Goal: Information Seeking & Learning: Check status

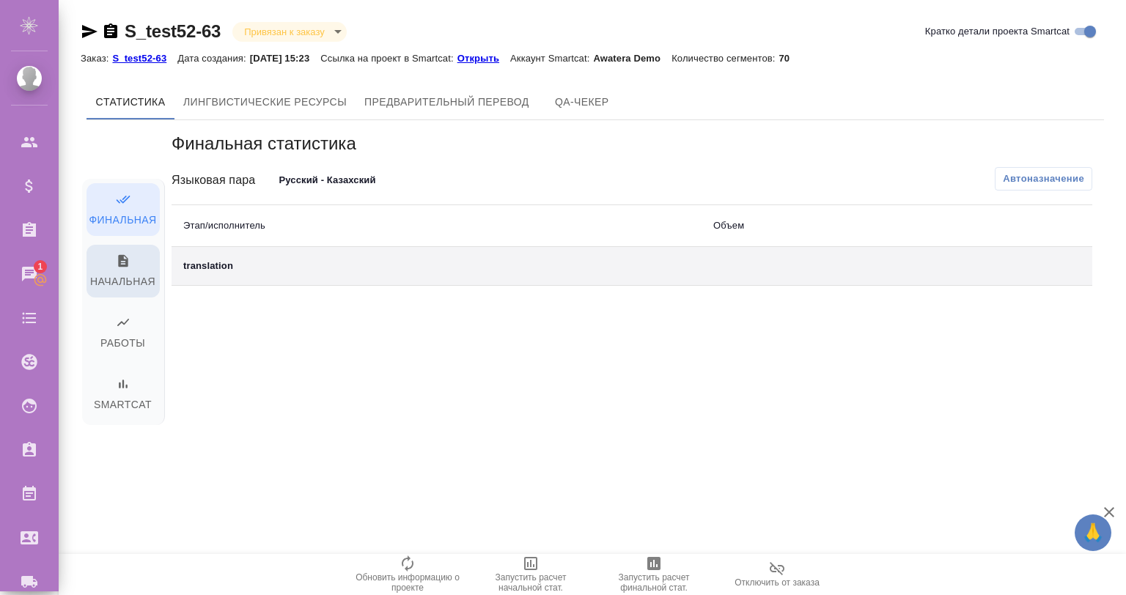
click at [132, 287] on span "Начальная" at bounding box center [123, 272] width 56 height 37
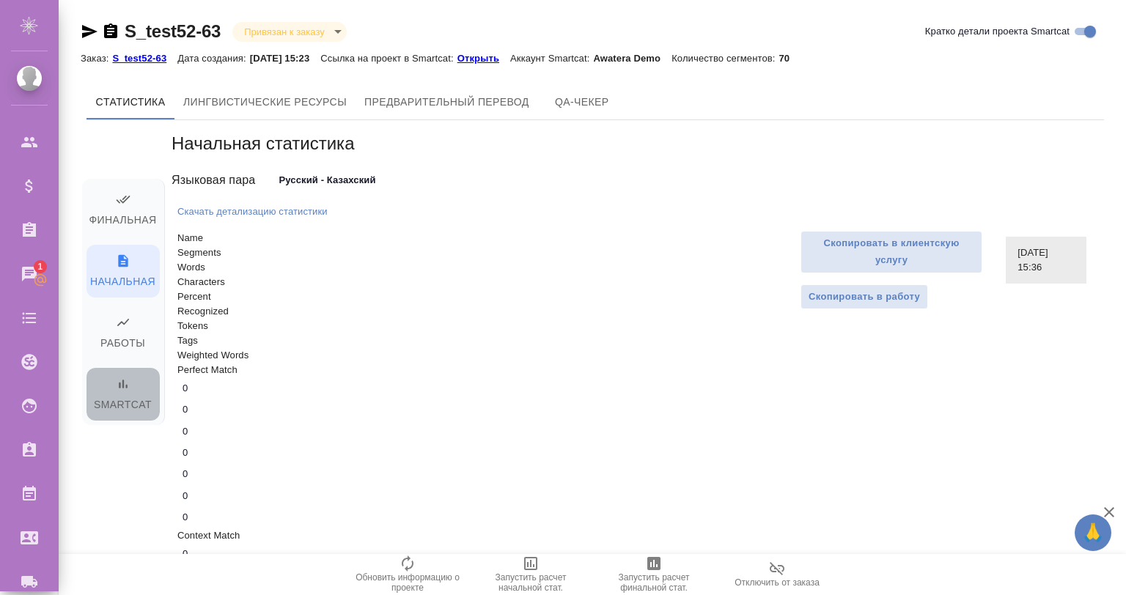
click at [122, 385] on icon "button" at bounding box center [123, 384] width 15 height 15
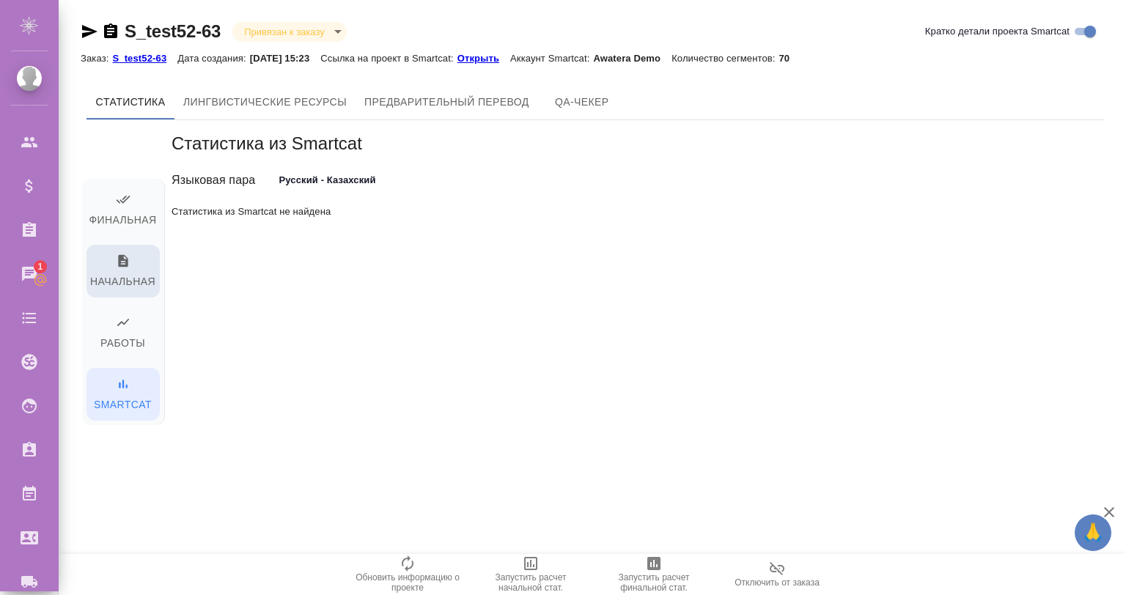
click at [146, 278] on span "Начальная" at bounding box center [123, 272] width 56 height 37
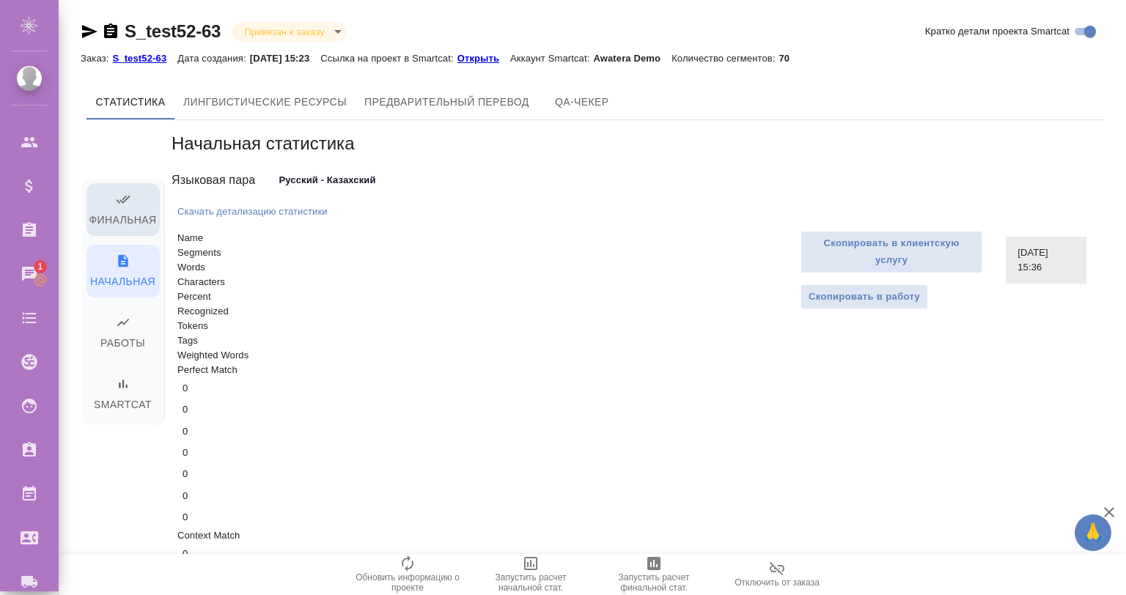
click at [136, 215] on span "Финальная" at bounding box center [123, 210] width 56 height 37
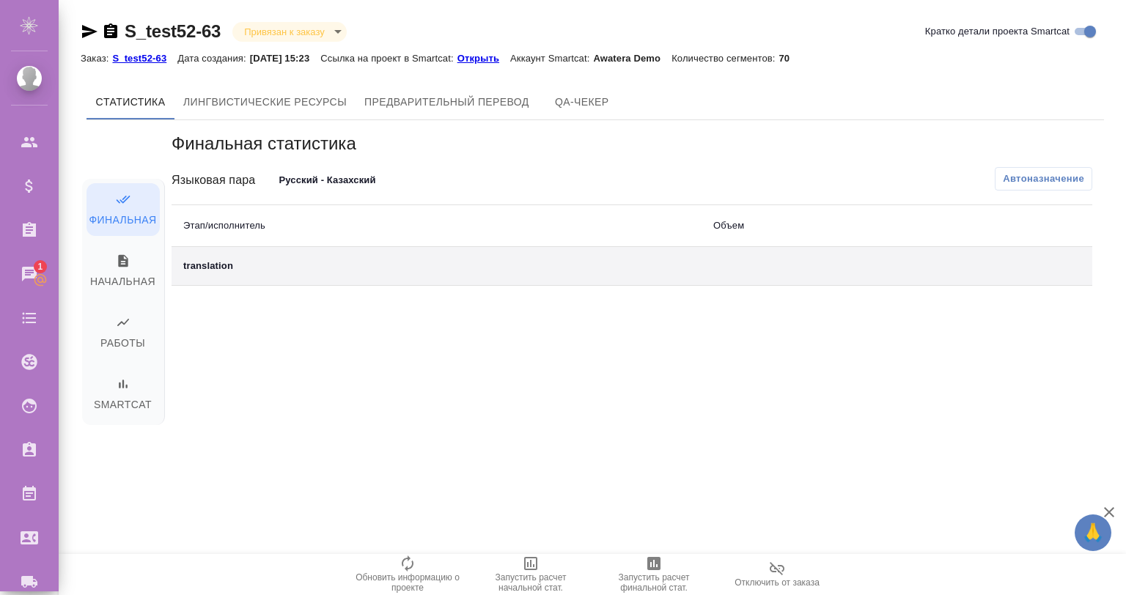
click at [123, 152] on div "Финальная Начальная Работы Smartcat" at bounding box center [122, 298] width 73 height 357
click at [120, 252] on button "Начальная" at bounding box center [122, 271] width 73 height 53
click at [126, 317] on icon "button" at bounding box center [123, 322] width 15 height 15
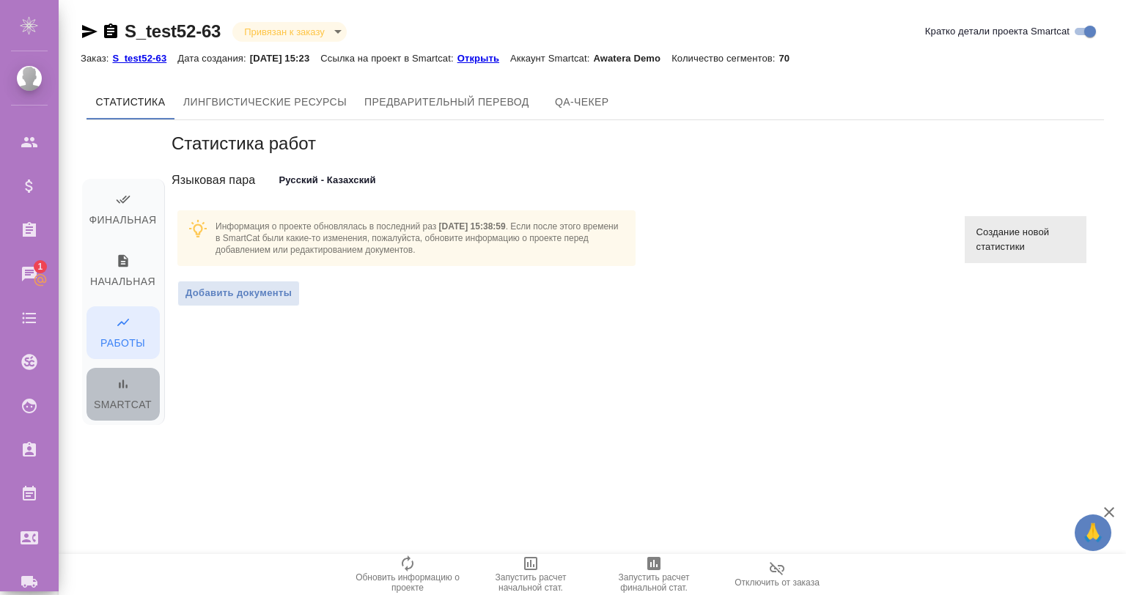
click at [133, 385] on span "Smartcat" at bounding box center [123, 395] width 56 height 37
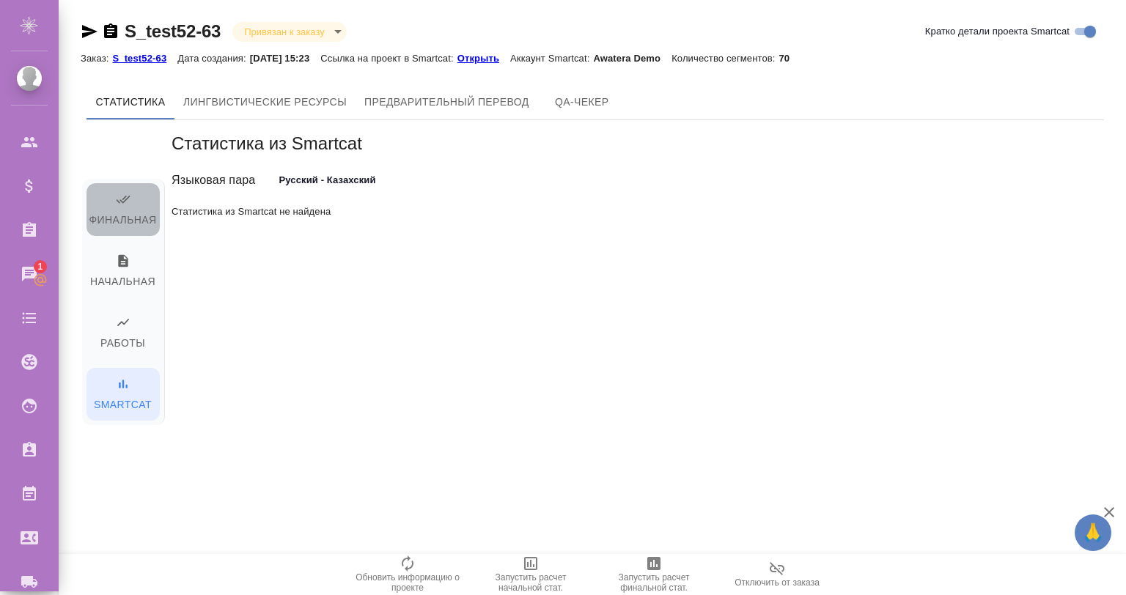
click at [112, 214] on span "Финальная" at bounding box center [123, 210] width 56 height 37
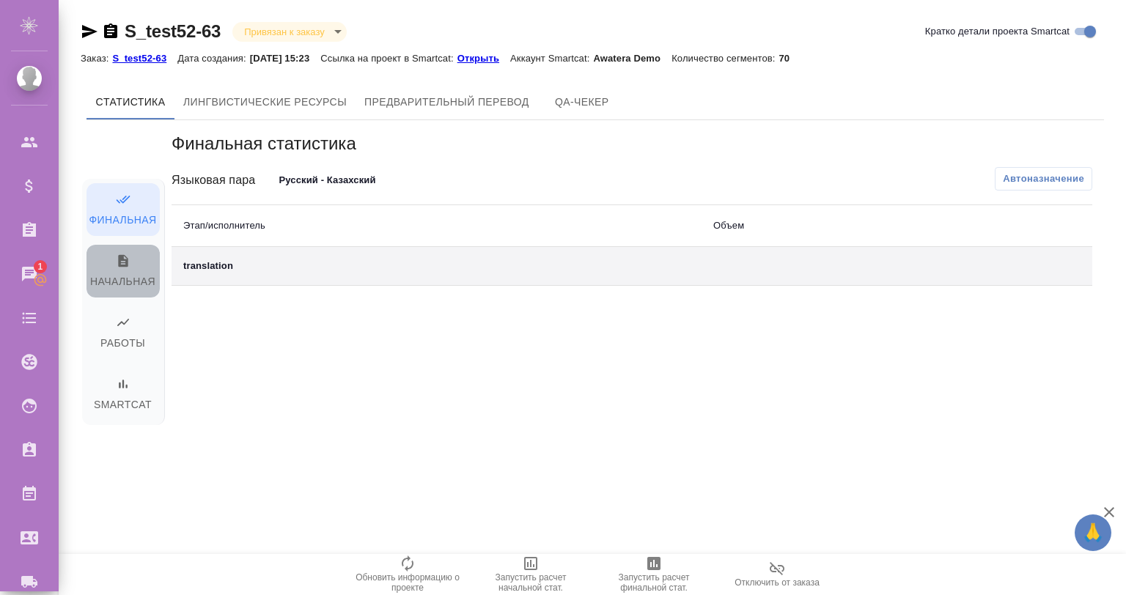
click at [134, 275] on span "Начальная" at bounding box center [123, 272] width 56 height 37
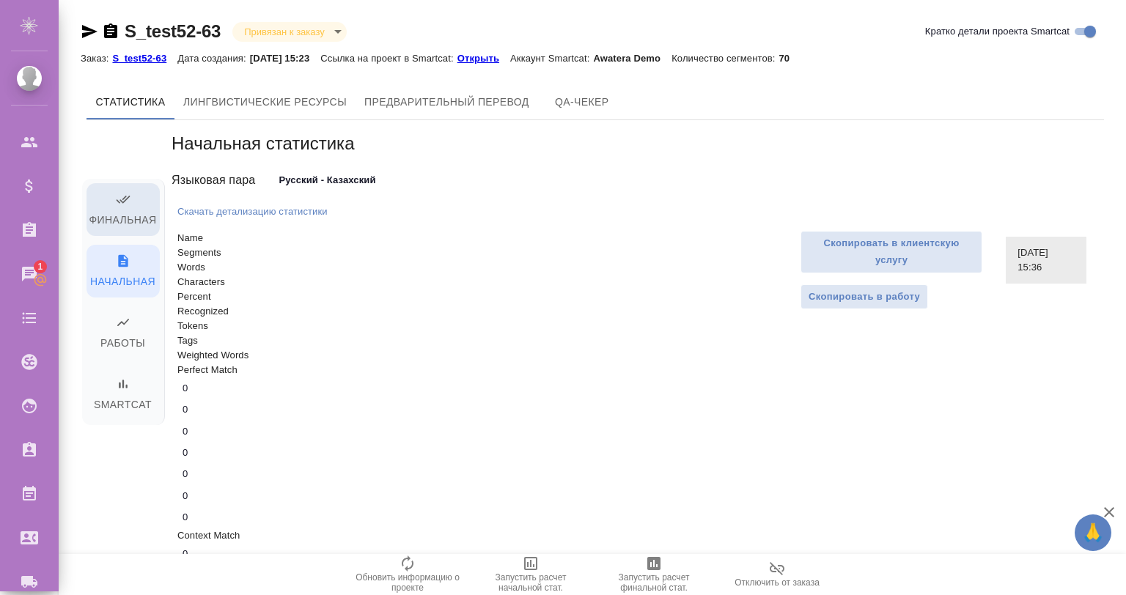
click at [126, 210] on span "Финальная" at bounding box center [123, 210] width 56 height 37
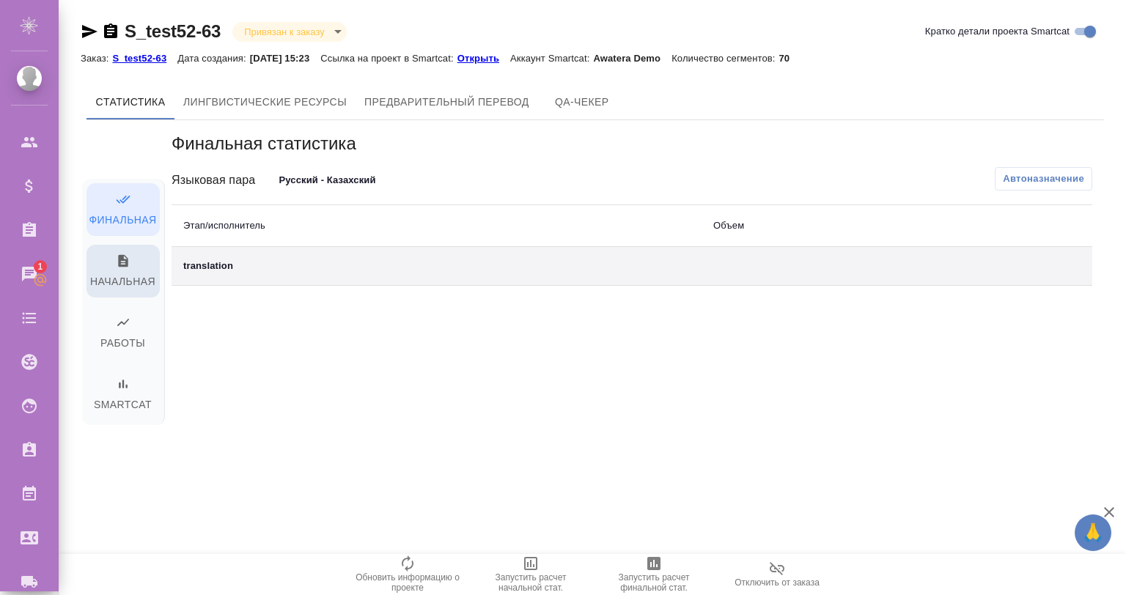
click at [134, 287] on span "Начальная" at bounding box center [123, 272] width 56 height 37
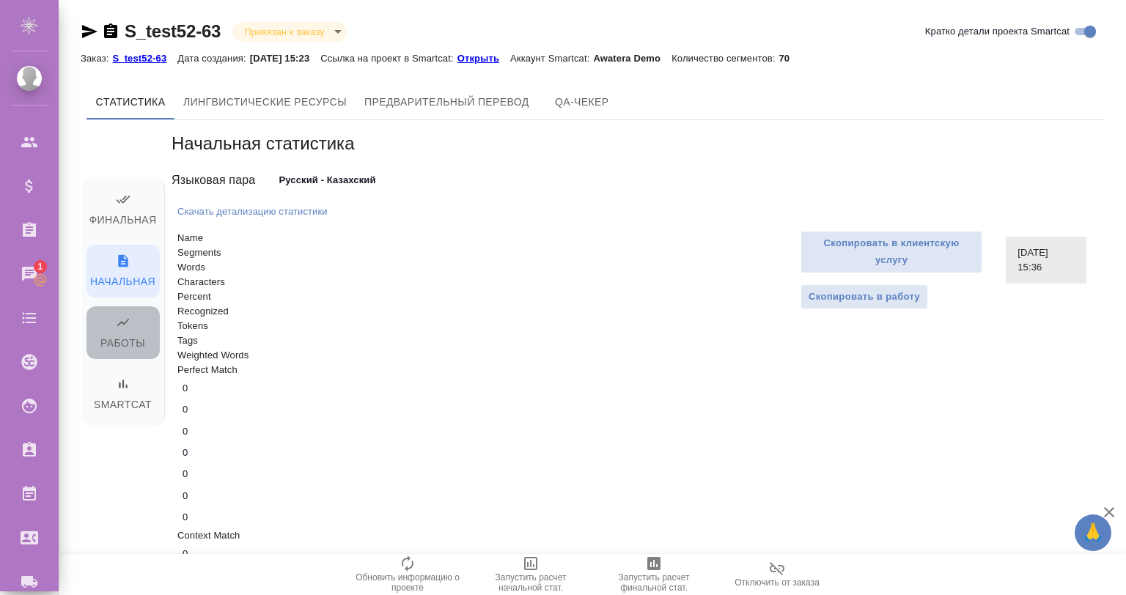
click at [108, 322] on span "Работы" at bounding box center [123, 333] width 56 height 37
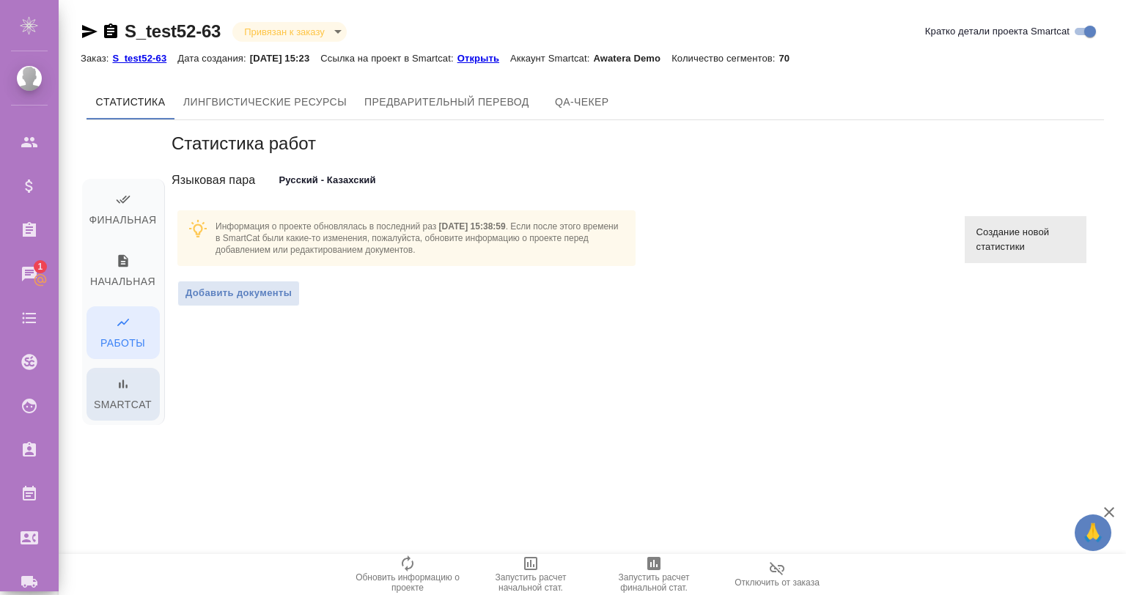
click at [123, 368] on button "Smartcat" at bounding box center [122, 394] width 73 height 53
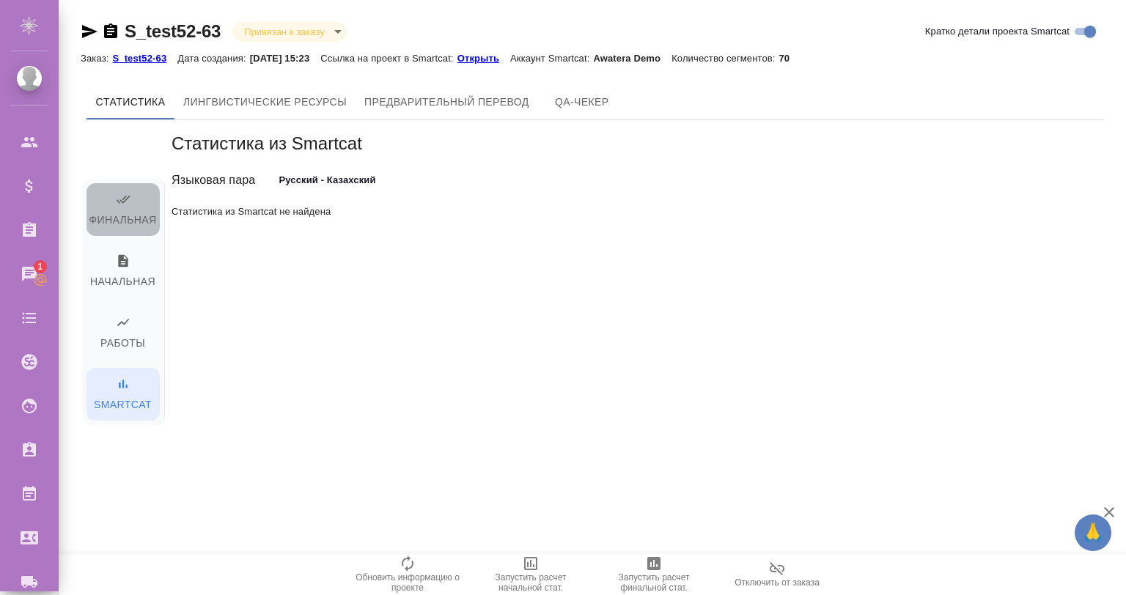
click at [100, 205] on span "Финальная" at bounding box center [123, 210] width 56 height 37
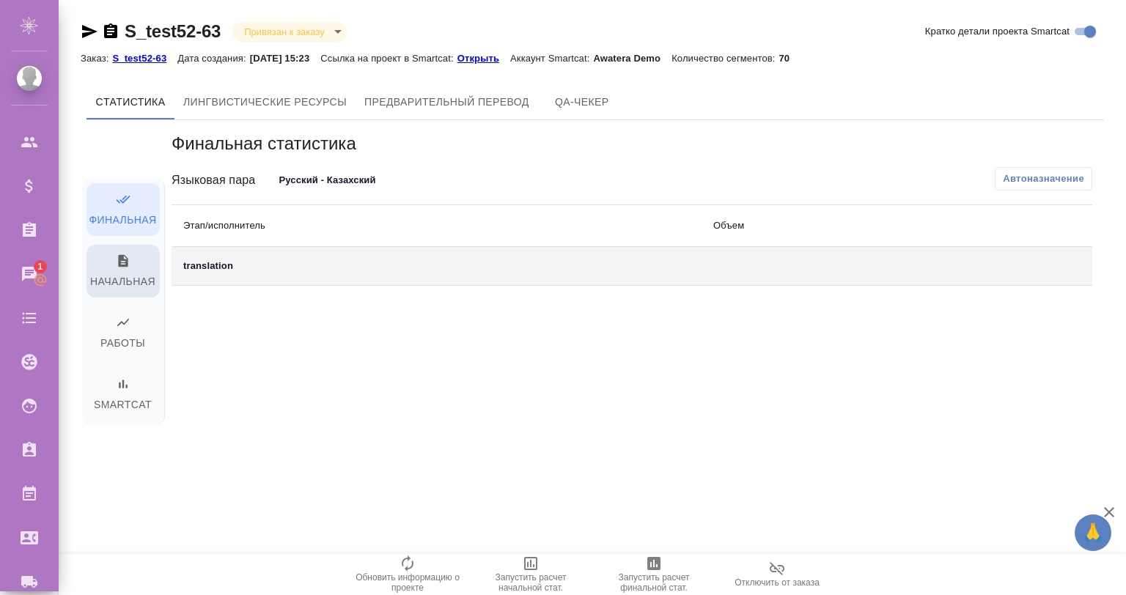
click at [122, 259] on icon "button" at bounding box center [123, 261] width 10 height 12
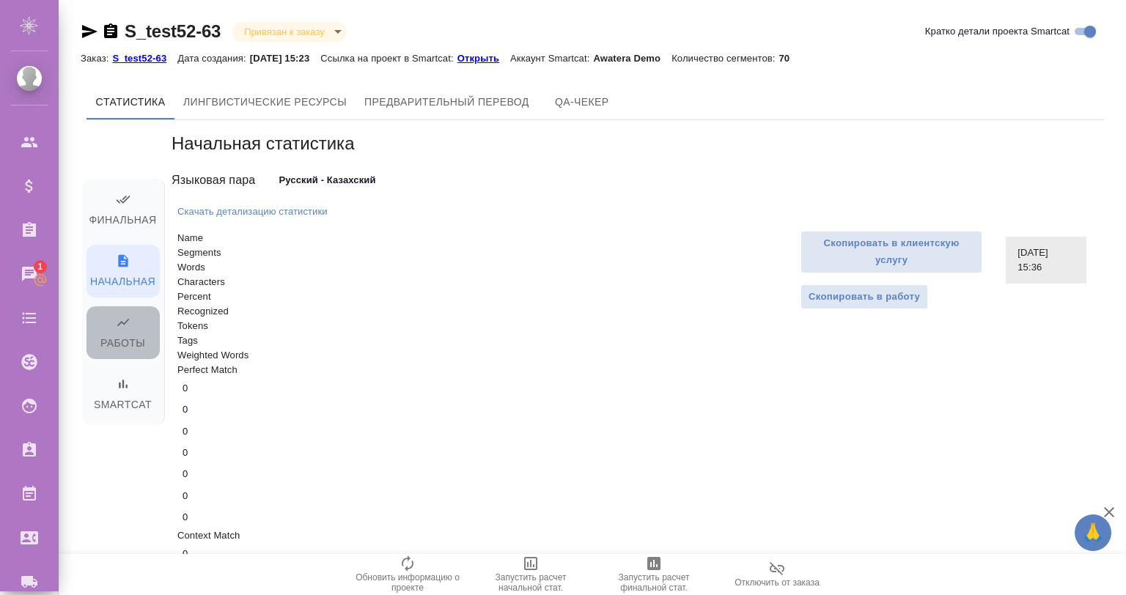
click at [127, 309] on button "Работы" at bounding box center [122, 332] width 73 height 53
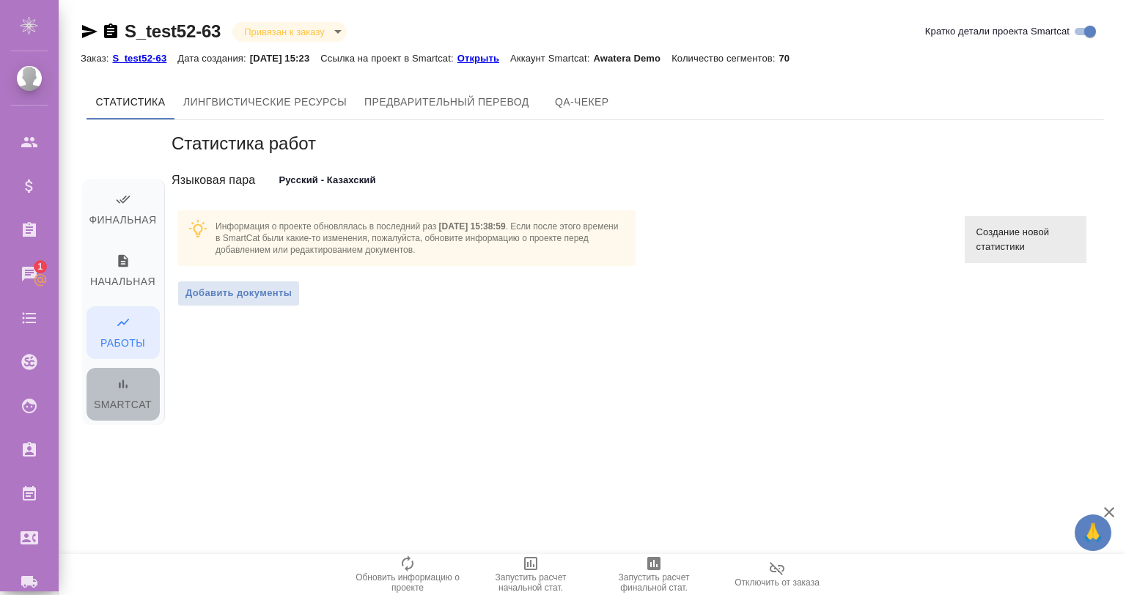
click at [126, 377] on icon "button" at bounding box center [123, 384] width 15 height 15
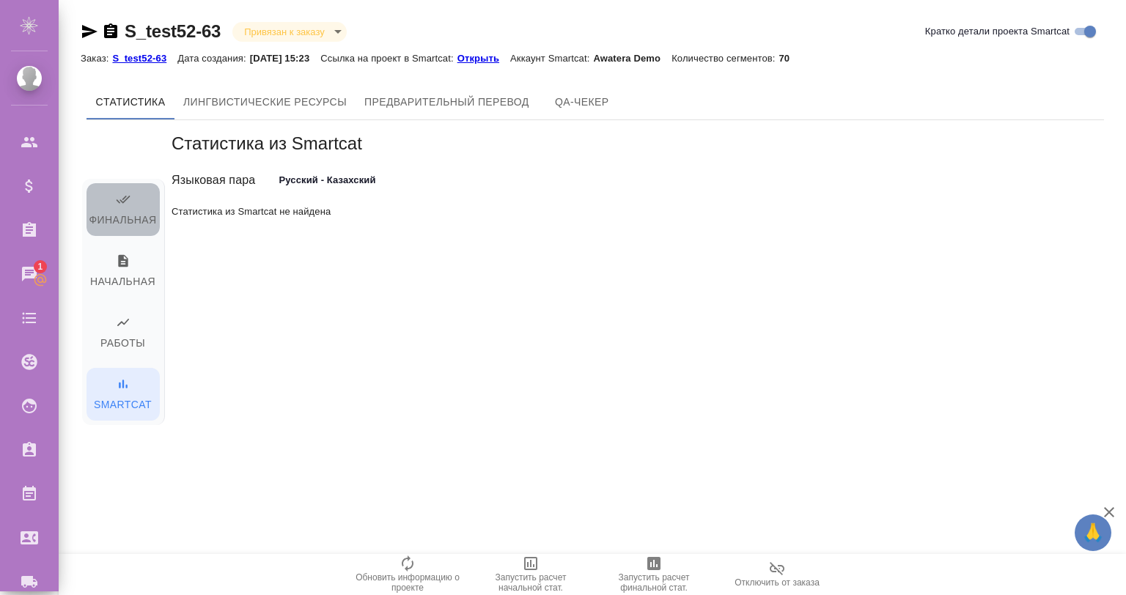
click at [126, 213] on span "Финальная" at bounding box center [123, 210] width 56 height 37
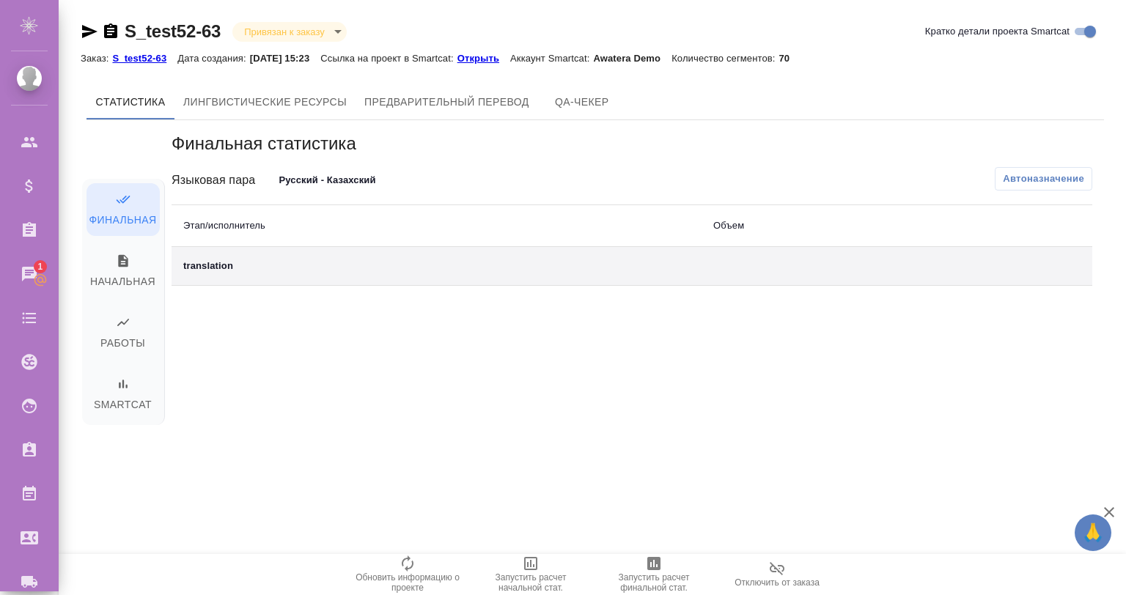
click at [134, 243] on div "Финальная Начальная Работы Smartcat" at bounding box center [123, 302] width 82 height 246
click at [117, 331] on span "Работы" at bounding box center [123, 333] width 56 height 37
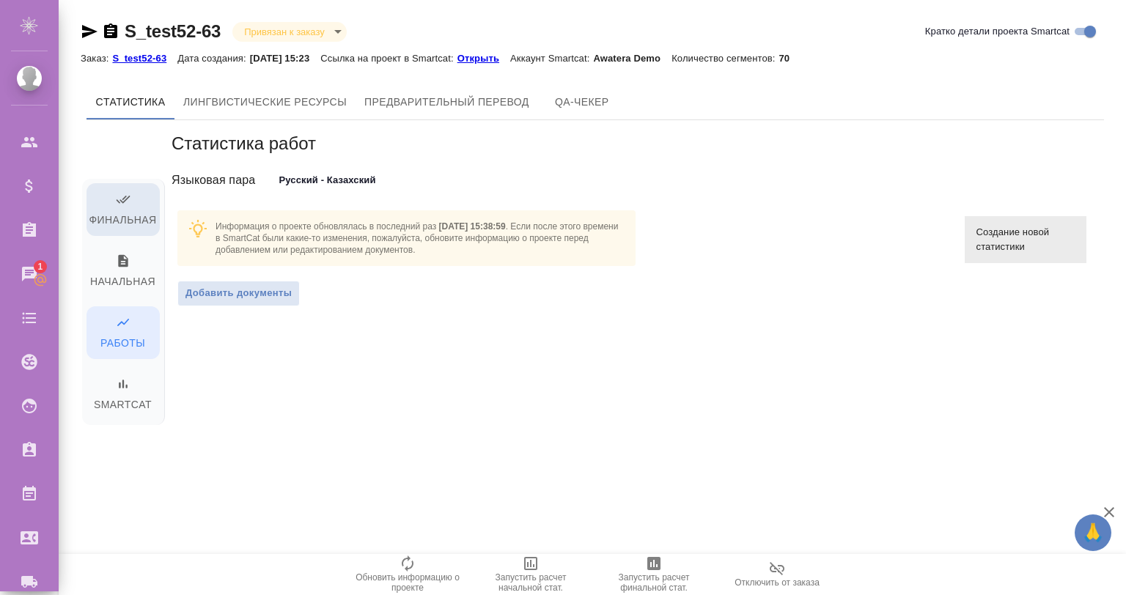
click at [114, 206] on span "Финальная" at bounding box center [123, 210] width 56 height 37
